Goal: Transaction & Acquisition: Obtain resource

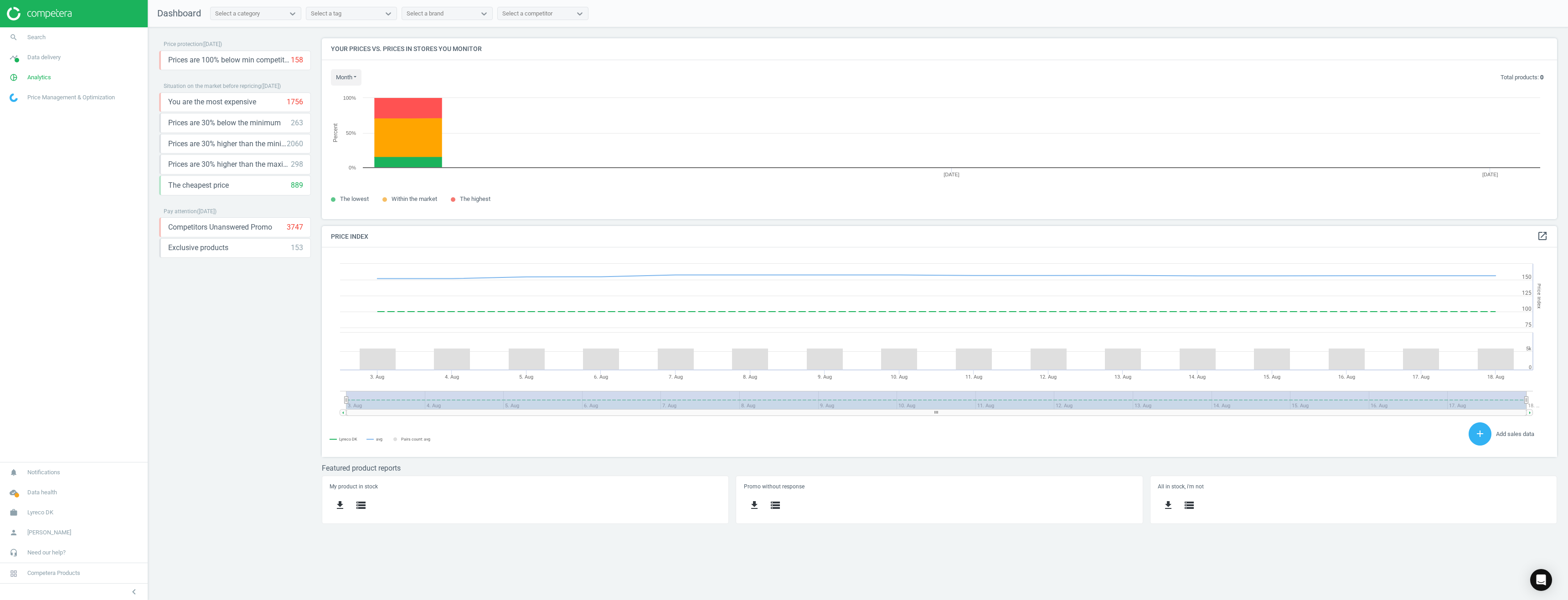
scroll to position [224, 1249]
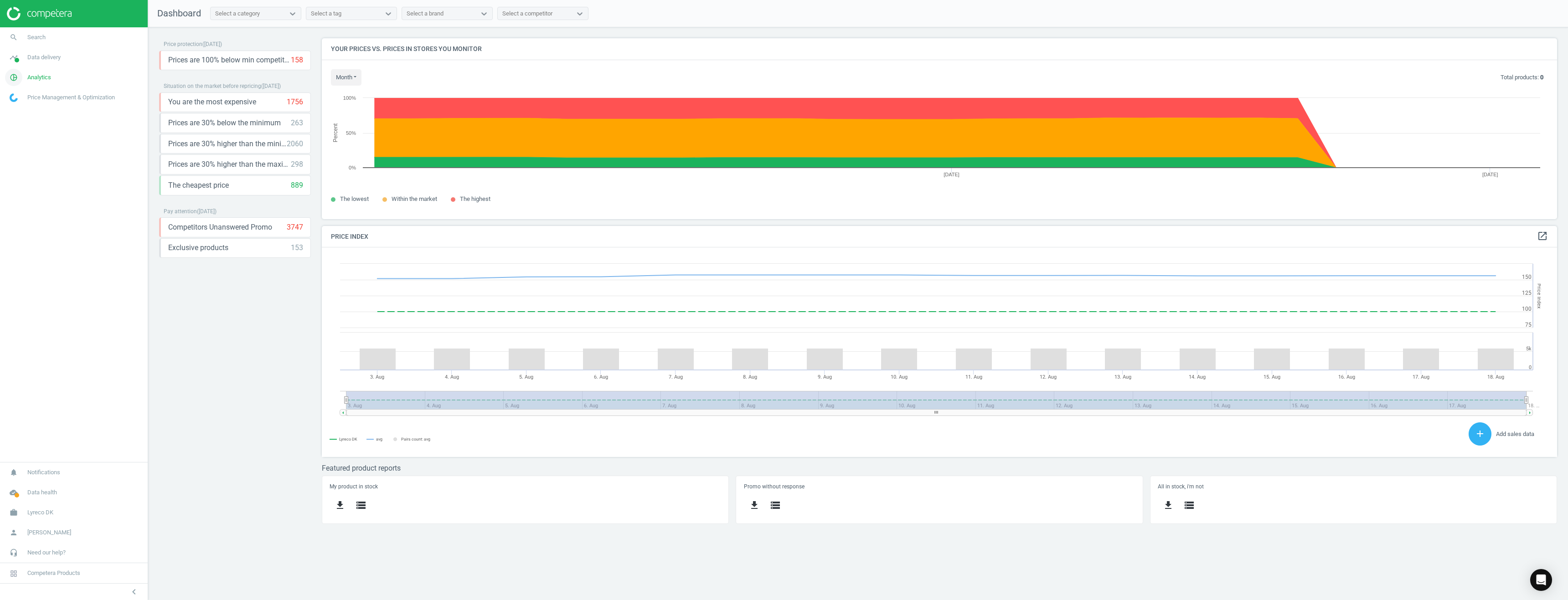
click at [31, 77] on span "Analytics" at bounding box center [39, 77] width 23 height 9
click at [21, 111] on span "Products" at bounding box center [21, 111] width 21 height 7
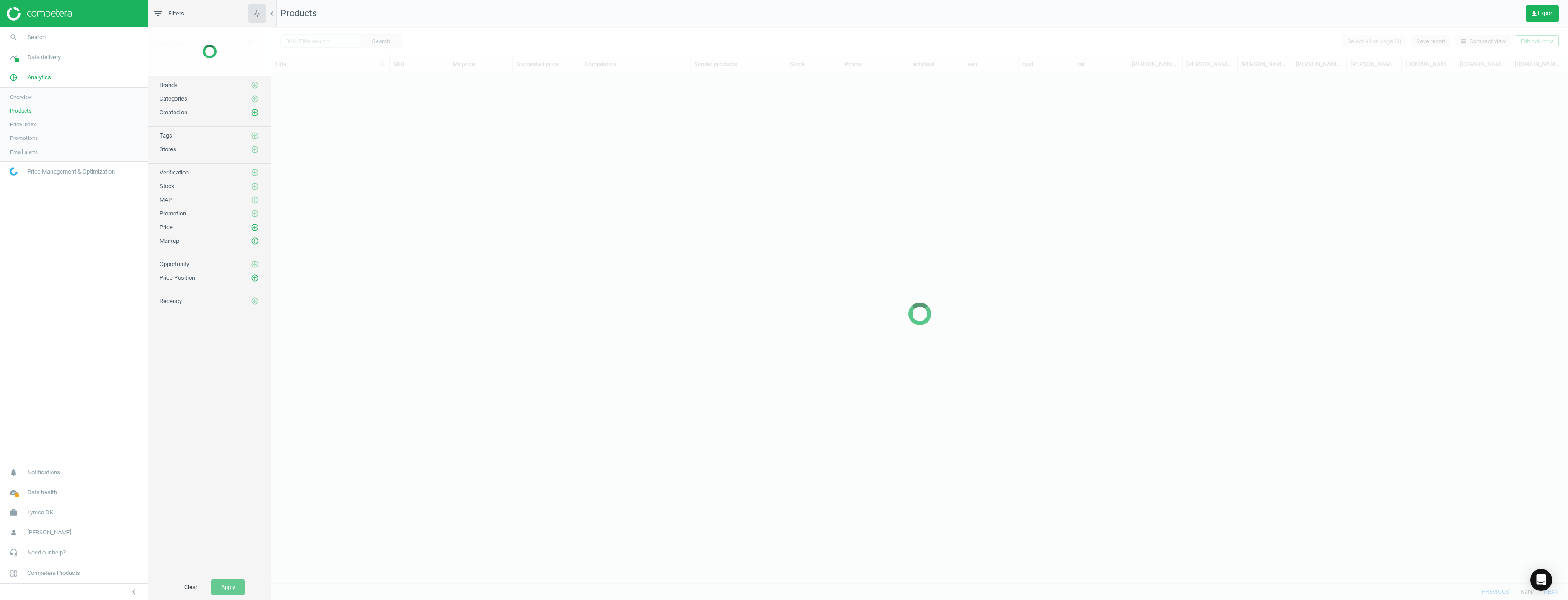
scroll to position [496, 1290]
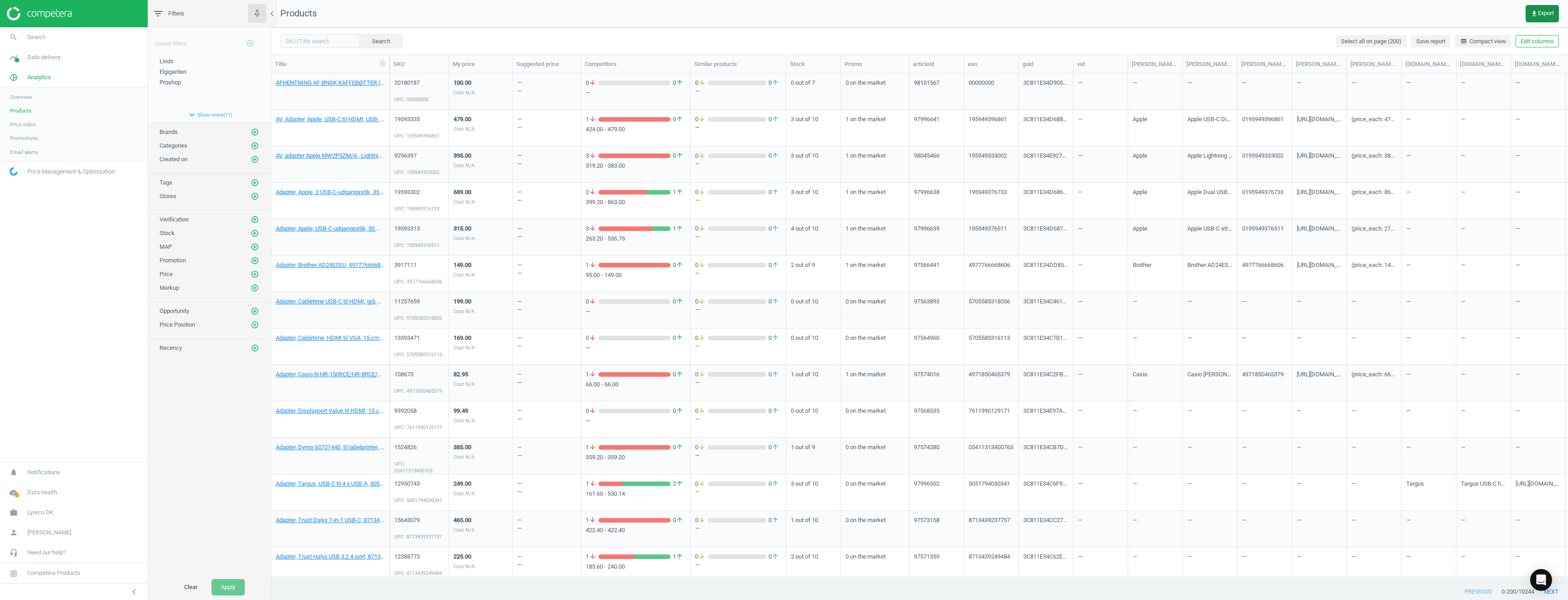
click at [1539, 10] on span "get_app Export" at bounding box center [1542, 13] width 23 height 7
click at [1464, 85] on button "insert_drive_file Extended report (Excel)" at bounding box center [1479, 87] width 158 height 17
click at [1537, 11] on span "get_app Export" at bounding box center [1542, 13] width 23 height 7
click at [1439, 139] on button "insert_drive_file Vertical report + similar matches (Excel)" at bounding box center [1479, 138] width 158 height 17
click at [1546, 16] on span "get_app Export" at bounding box center [1542, 13] width 23 height 7
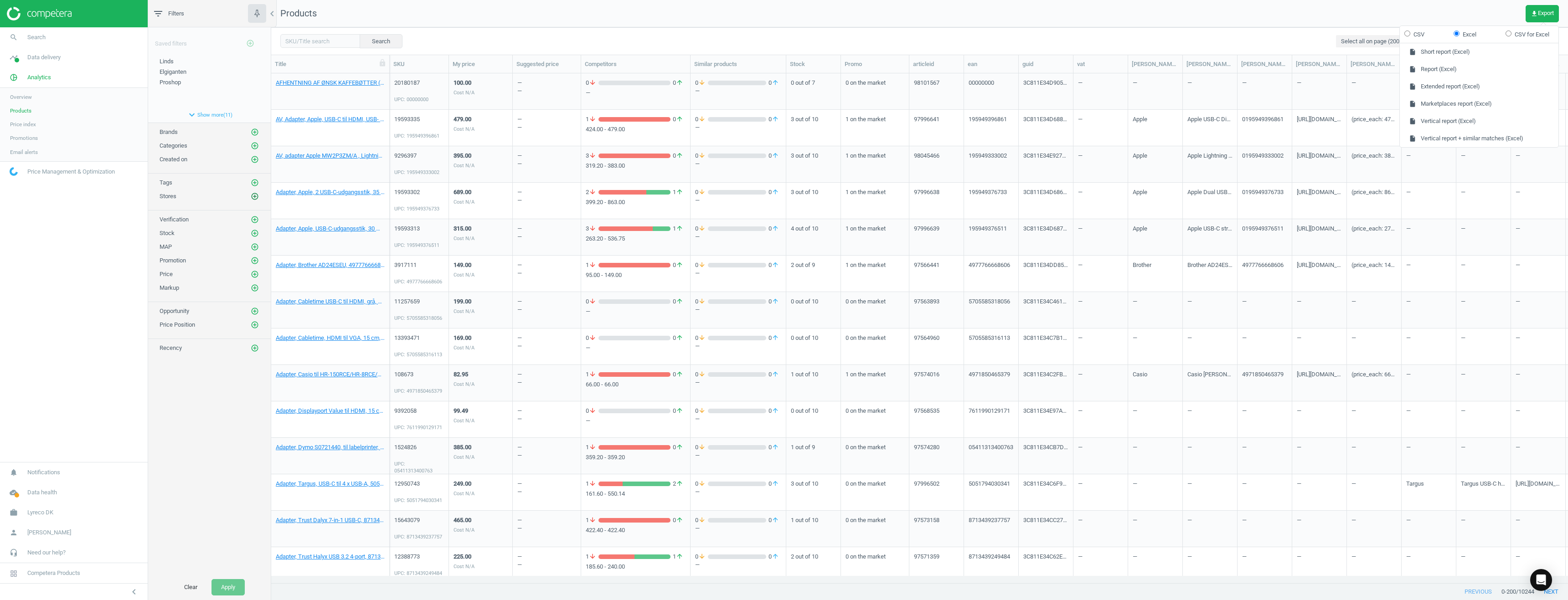
click at [256, 195] on icon "add_circle_outline" at bounding box center [255, 197] width 9 height 9
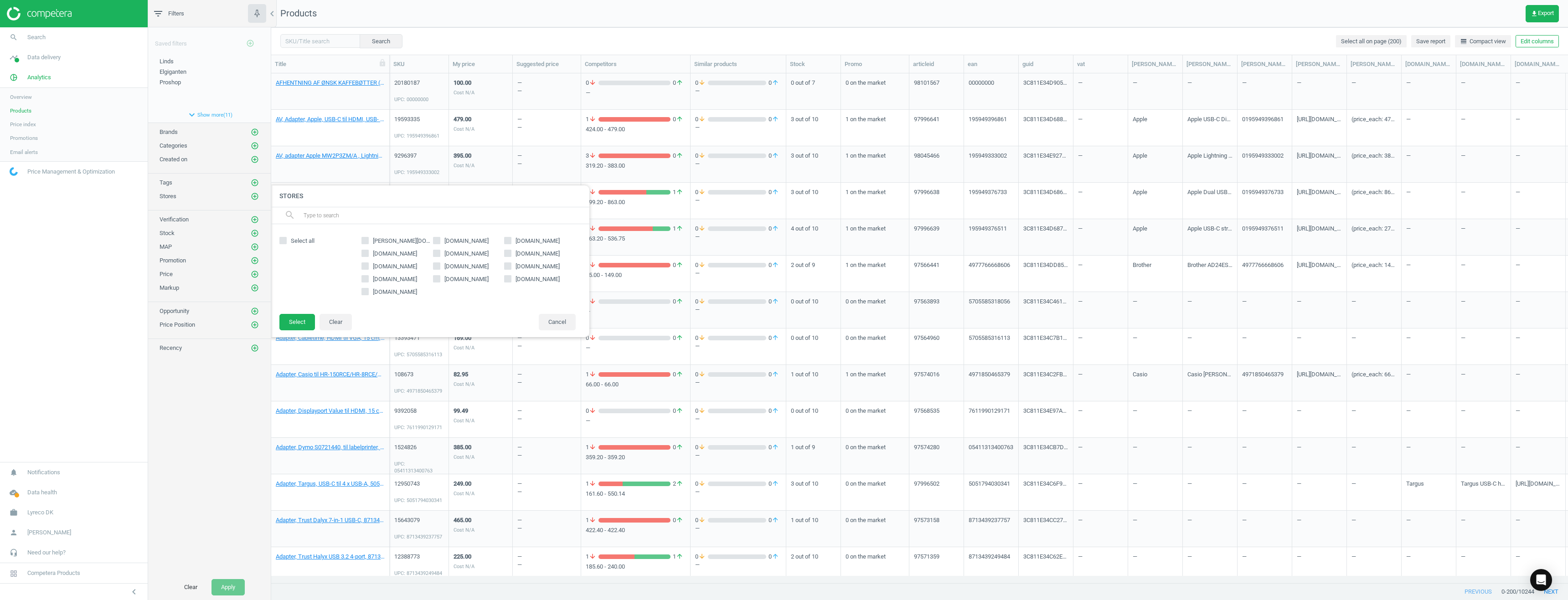
click at [367, 242] on input "[PERSON_NAME][DOMAIN_NAME]" at bounding box center [365, 241] width 6 height 6
checkbox input "true"
click at [296, 321] on button "Select" at bounding box center [297, 322] width 36 height 16
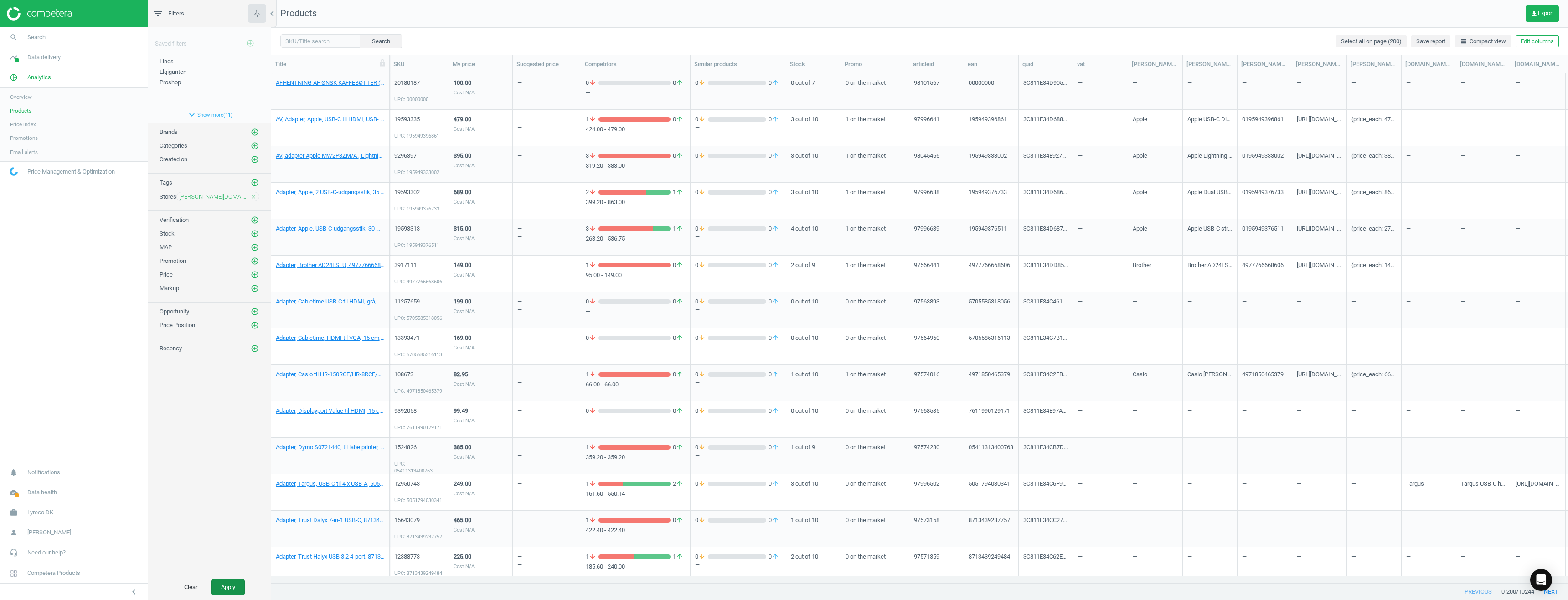
click at [224, 587] on button "Apply" at bounding box center [228, 587] width 33 height 16
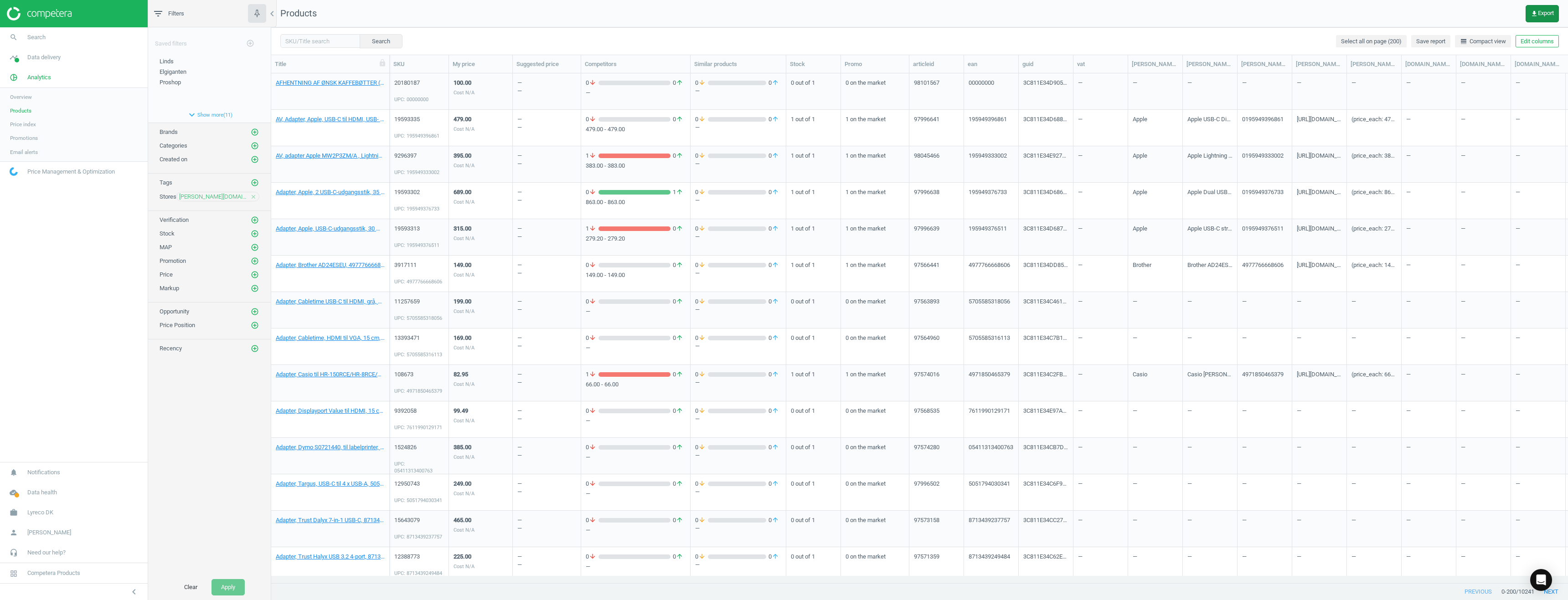
click at [1540, 10] on span "get_app Export" at bounding box center [1542, 13] width 23 height 7
click at [1439, 119] on button "insert_drive_file Vertical report (Excel)" at bounding box center [1479, 121] width 158 height 17
click at [251, 195] on icon "close" at bounding box center [253, 197] width 6 height 6
click at [255, 195] on icon "add_circle_outline" at bounding box center [255, 197] width 9 height 9
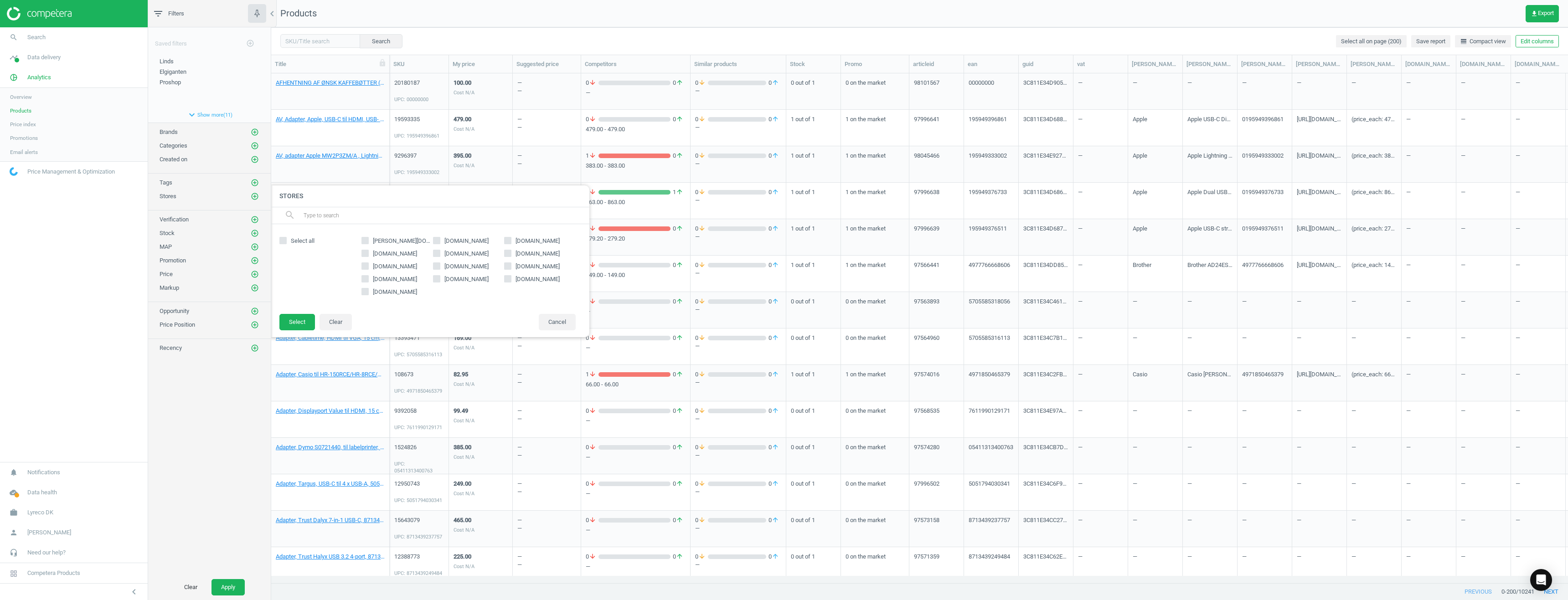
click at [72, 284] on nav "search Search timeline Data delivery Overview Matches dashboard Matches Rematch…" at bounding box center [74, 245] width 148 height 435
click at [554, 322] on button "Cancel" at bounding box center [557, 322] width 37 height 16
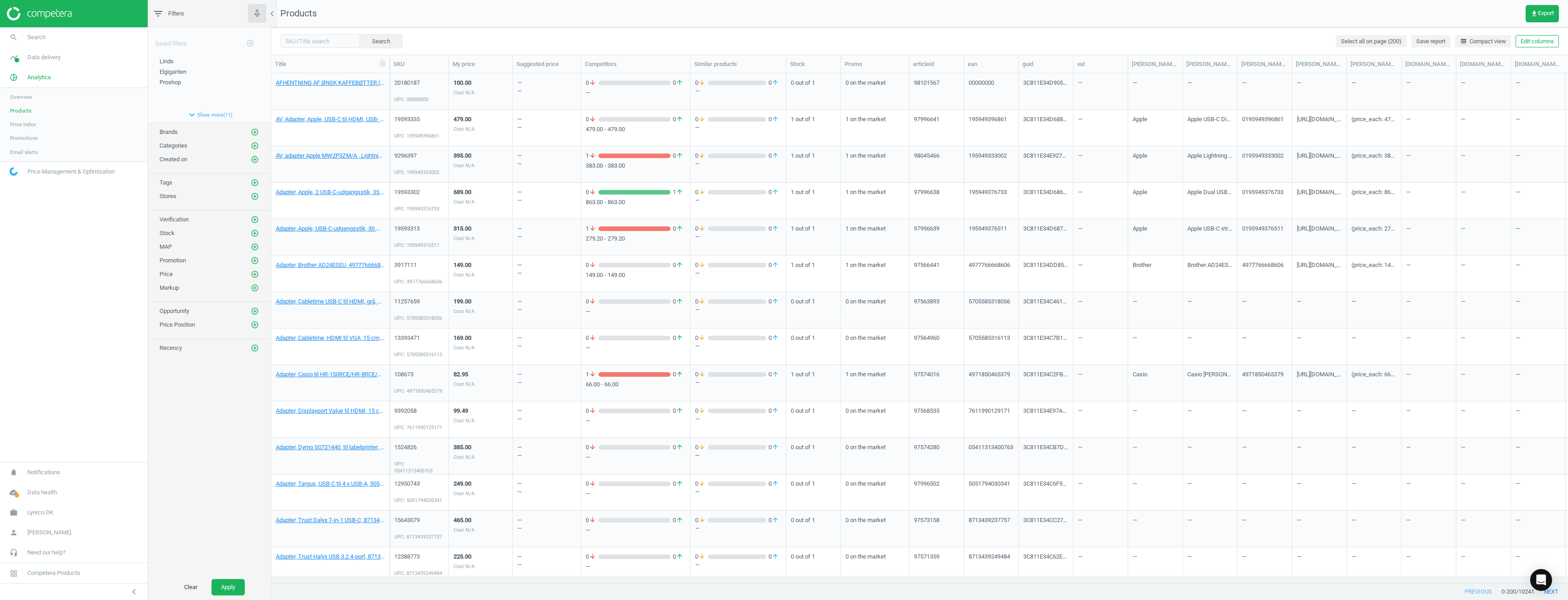
click at [100, 246] on nav "search Search timeline Data delivery Overview Matches dashboard Matches Rematch…" at bounding box center [74, 245] width 148 height 435
